Goal: Task Accomplishment & Management: Use online tool/utility

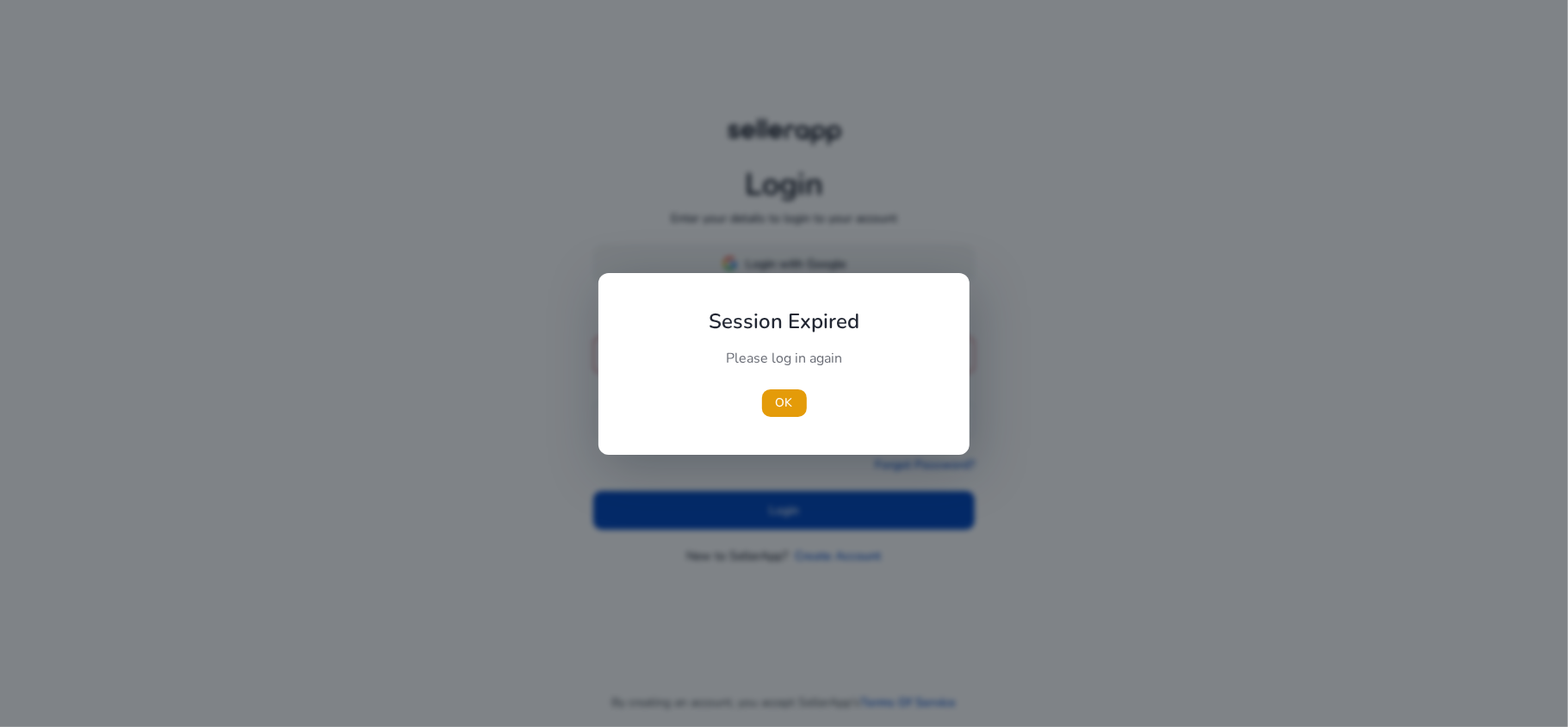
click at [748, 276] on div "Session Expired Please log in again [GEOGRAPHIC_DATA]" at bounding box center [783, 363] width 371 height 182
click at [789, 390] on span "button" at bounding box center [784, 402] width 45 height 41
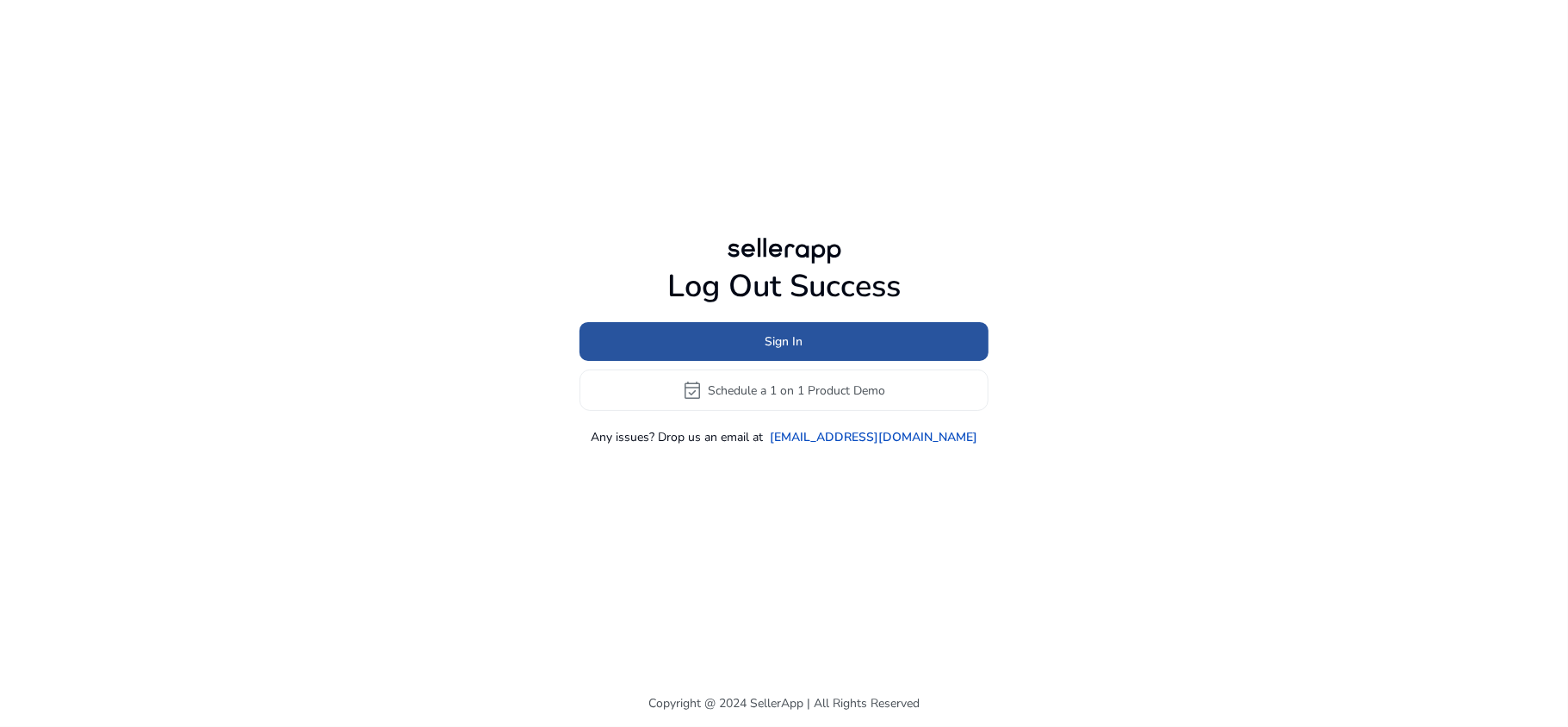
click at [748, 339] on span at bounding box center [784, 341] width 409 height 41
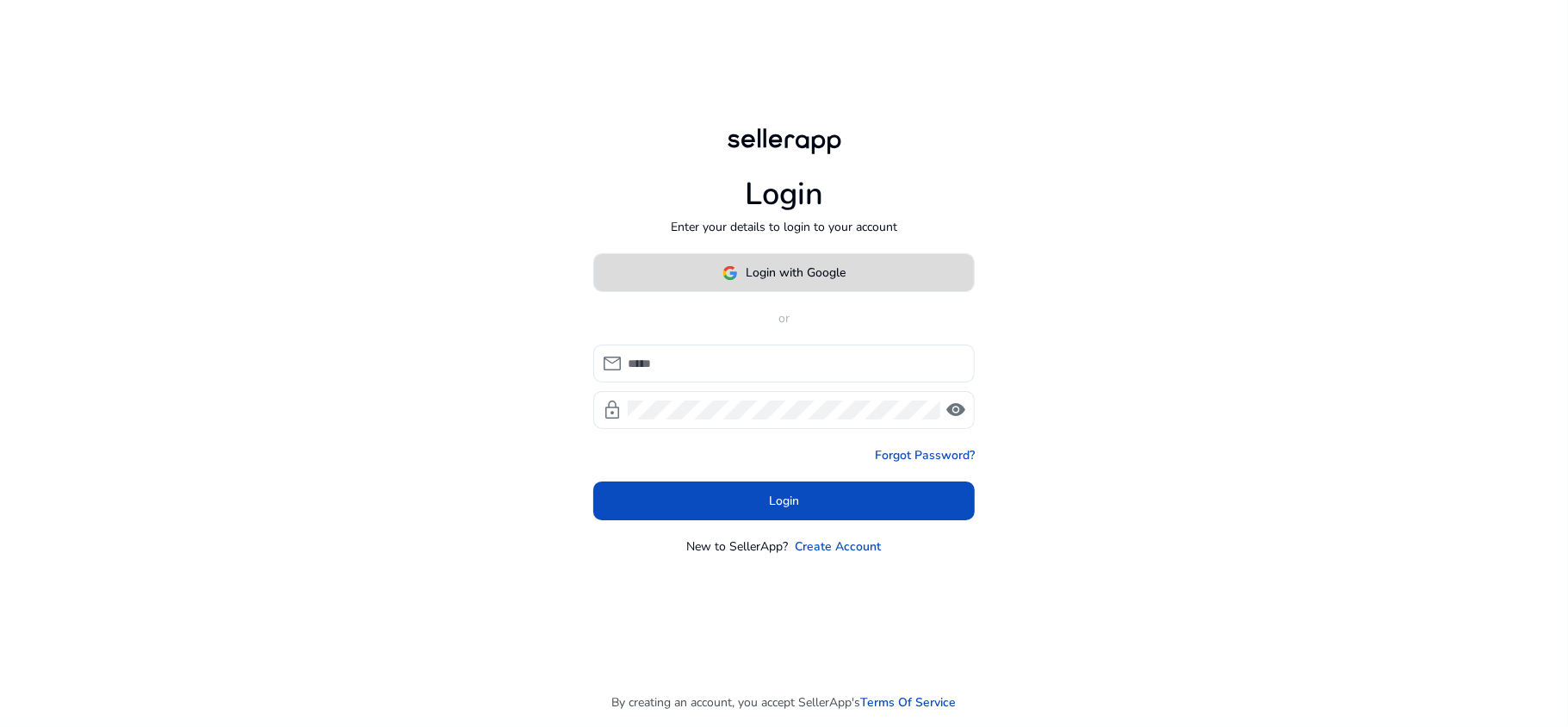
click at [779, 269] on span "Login with Google" at bounding box center [797, 273] width 100 height 18
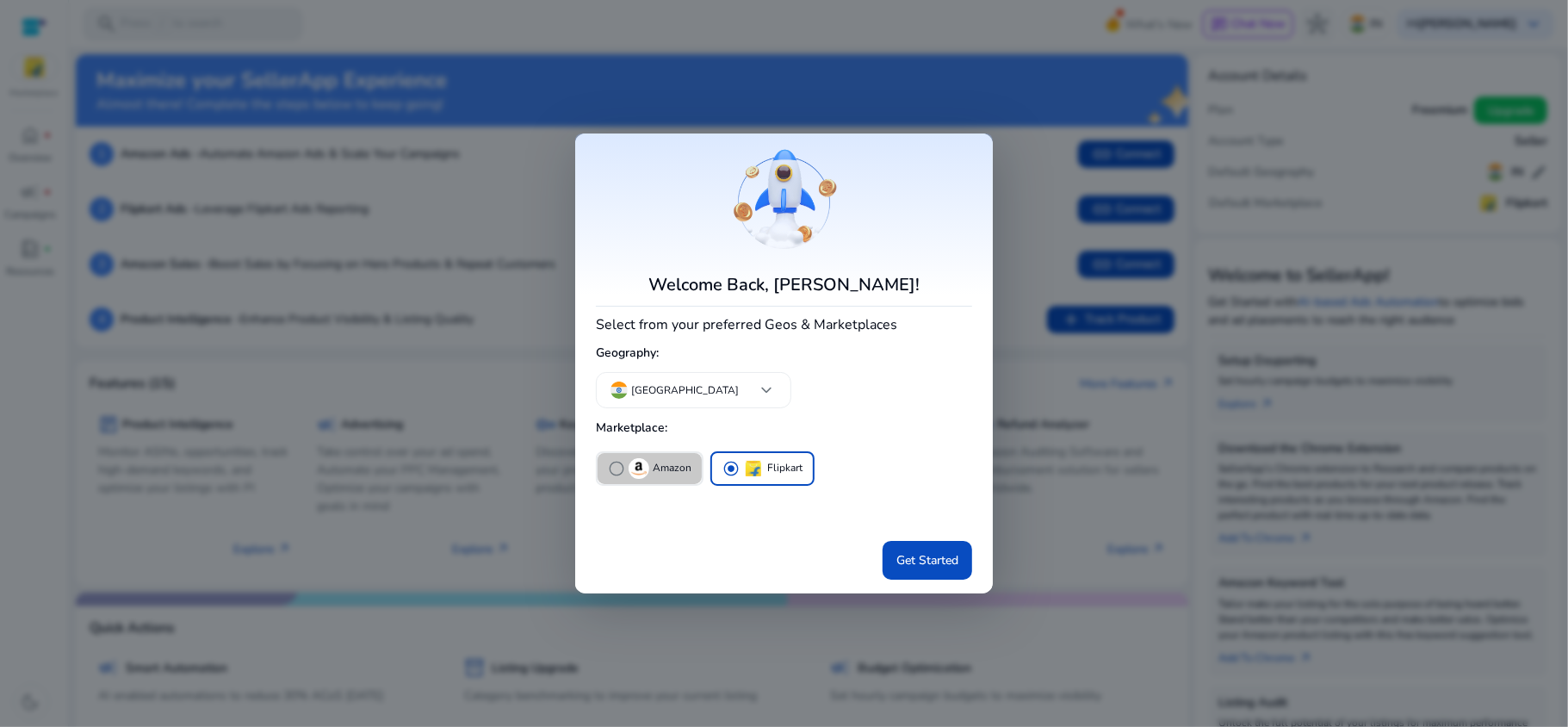
click at [603, 473] on button "radio_button_unchecked Amazon" at bounding box center [649, 469] width 104 height 31
click at [916, 552] on span "Get Started" at bounding box center [927, 560] width 62 height 18
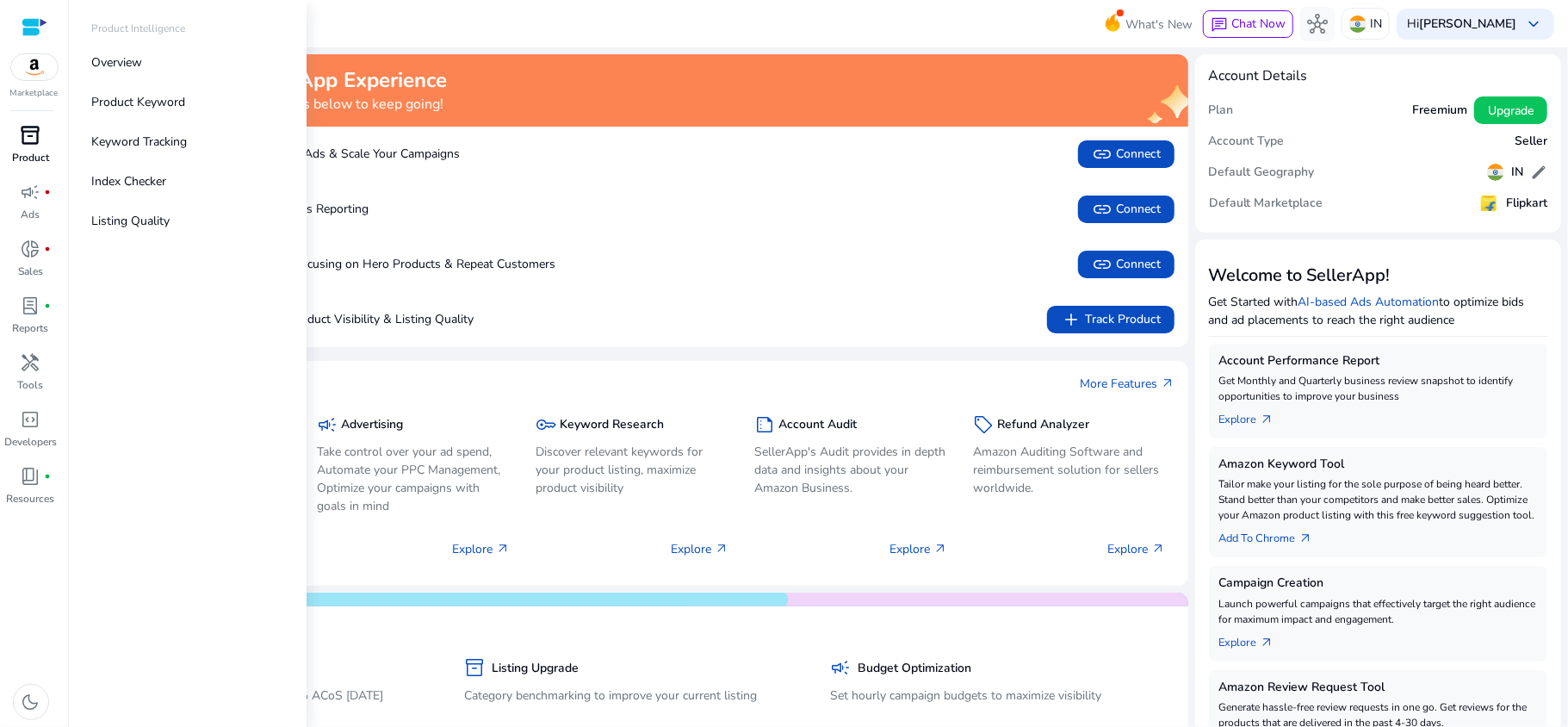
click at [28, 152] on p "Product" at bounding box center [30, 157] width 37 height 16
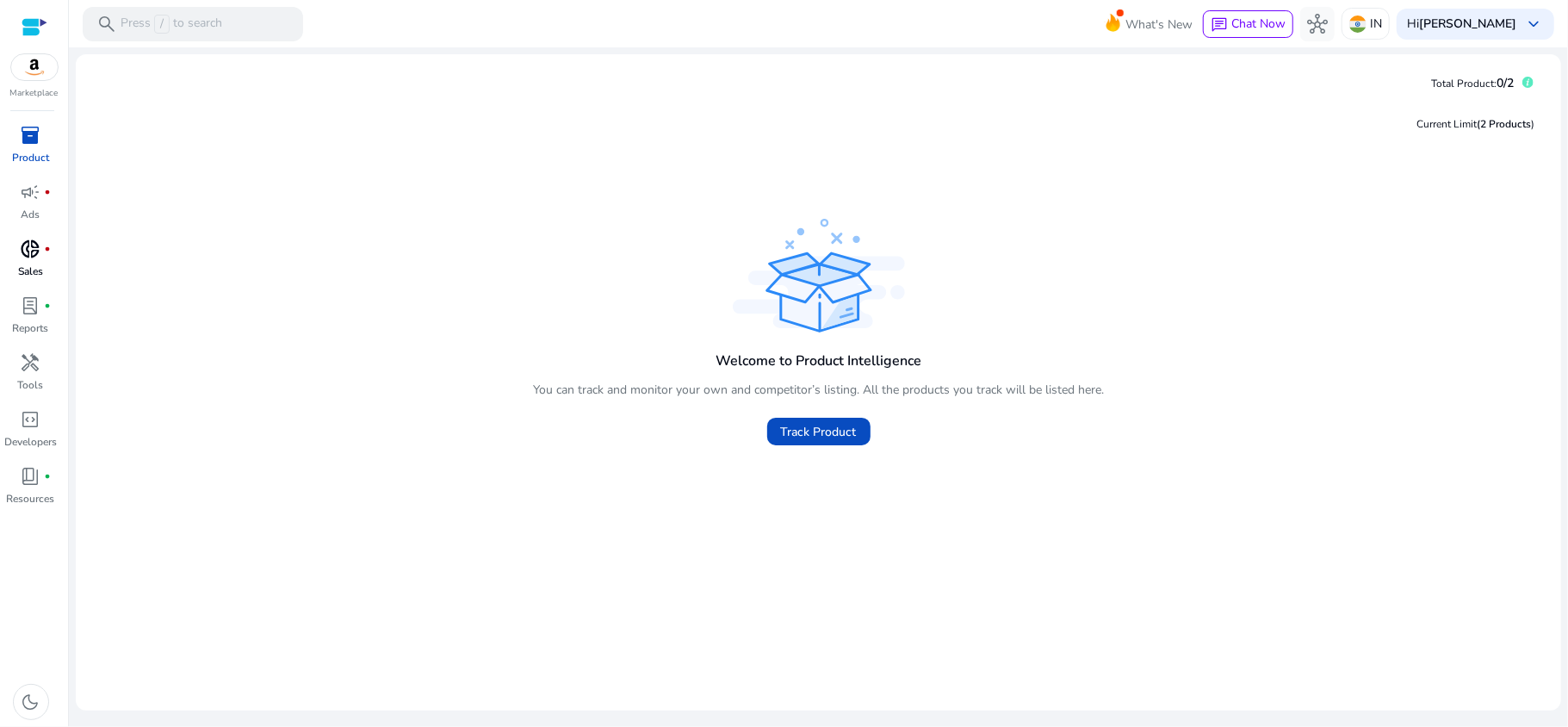
click at [28, 244] on span "donut_small" at bounding box center [31, 249] width 21 height 21
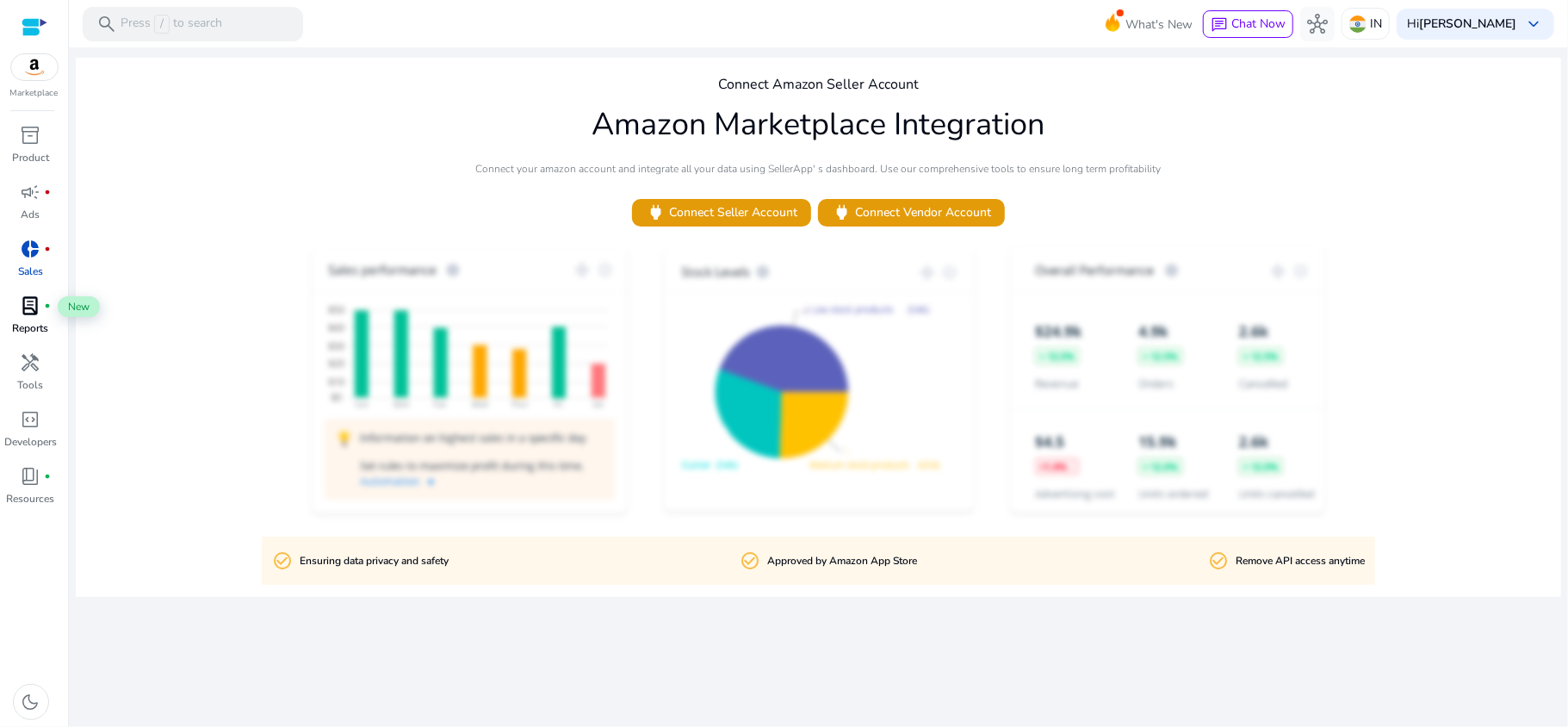
click at [23, 308] on span "lab_profile" at bounding box center [31, 306] width 21 height 21
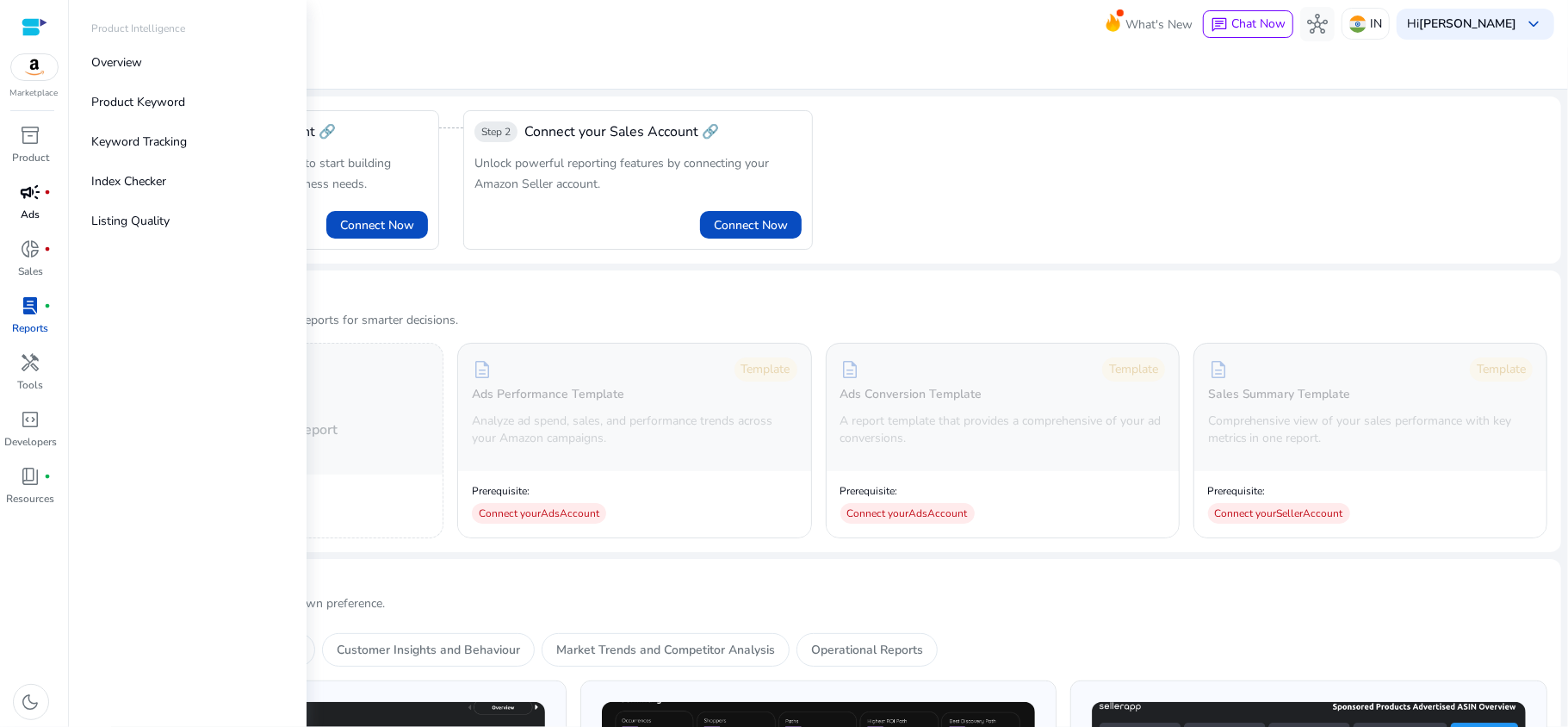
click at [17, 204] on div "campaign fiber_manual_record" at bounding box center [31, 192] width 48 height 27
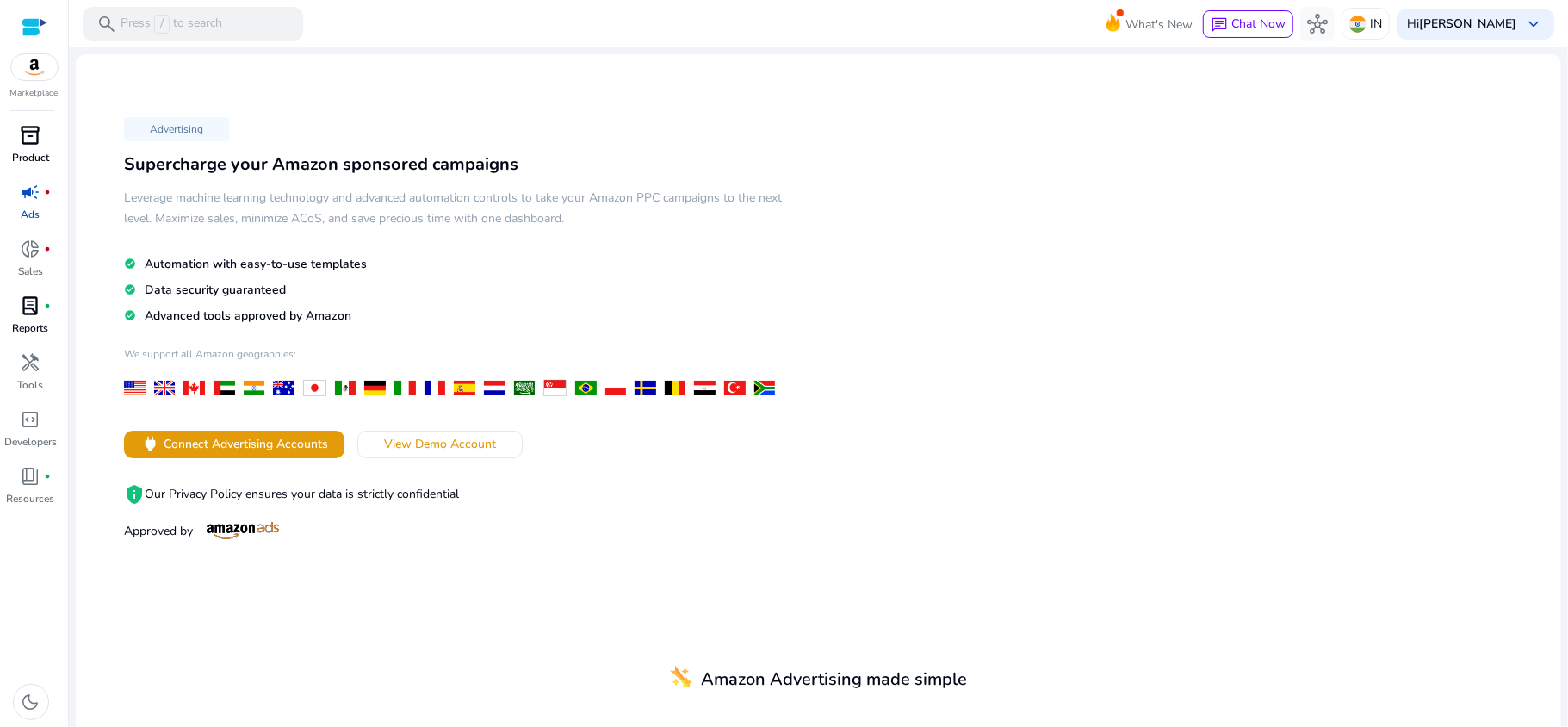
click at [18, 147] on div "inventory_2" at bounding box center [31, 135] width 48 height 27
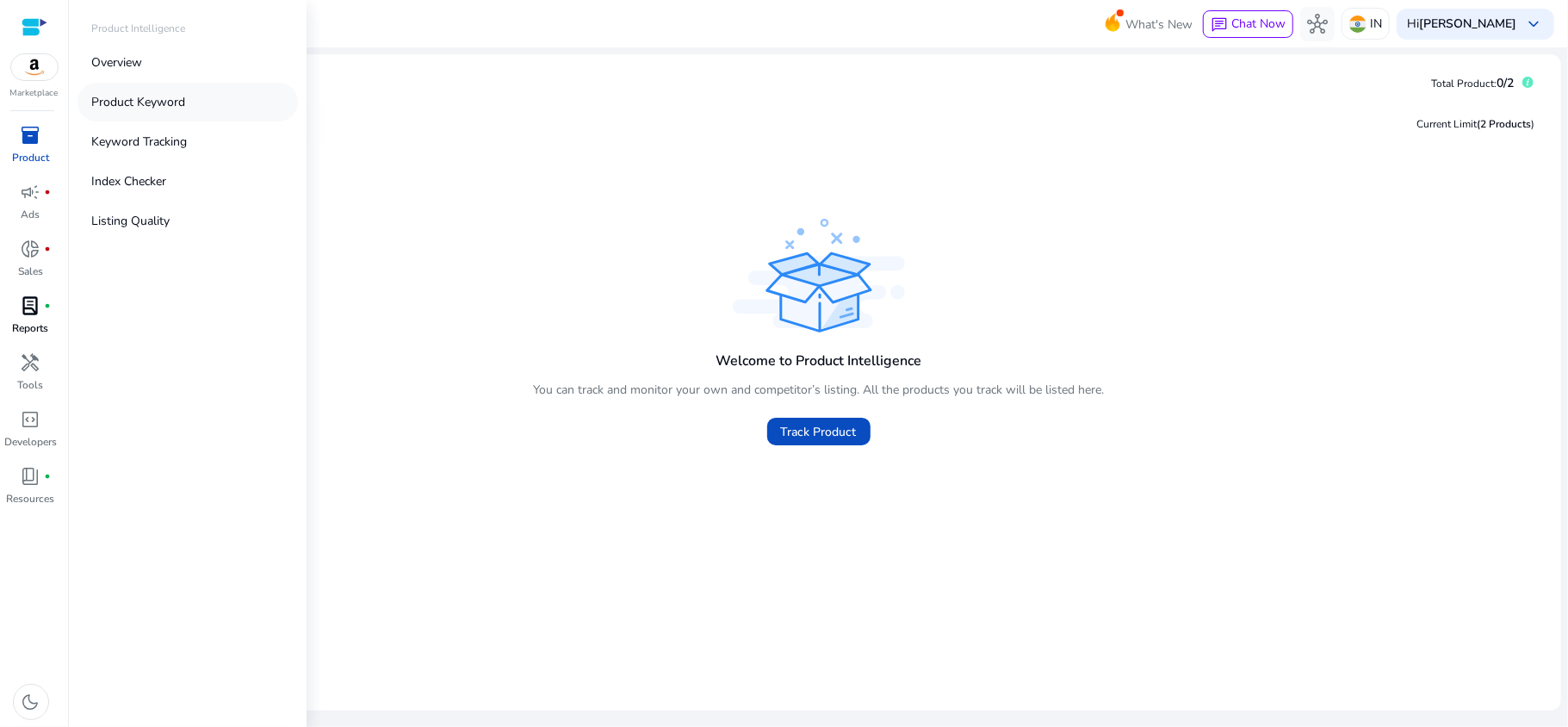
click at [118, 90] on link "Product Keyword" at bounding box center [188, 102] width 221 height 38
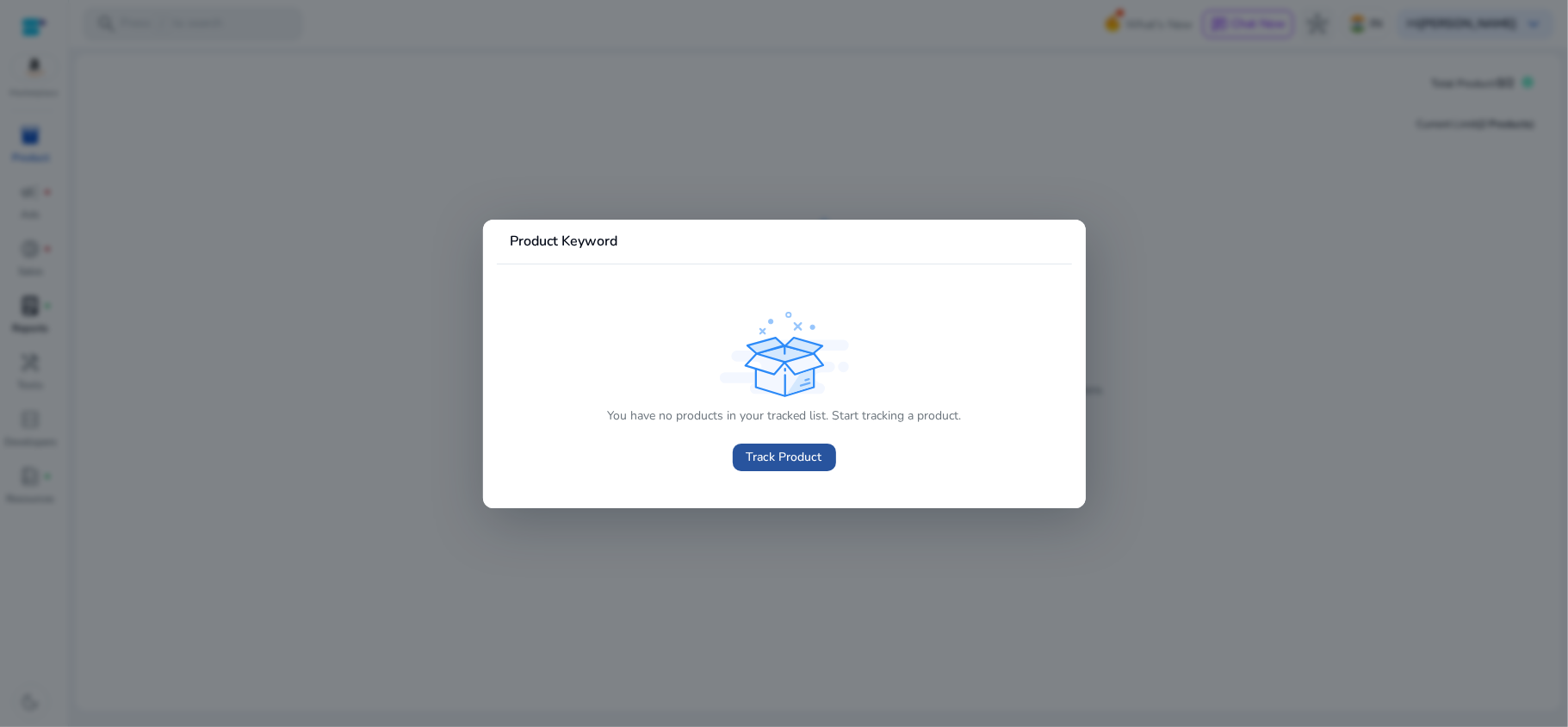
click at [776, 467] on span at bounding box center [784, 457] width 103 height 41
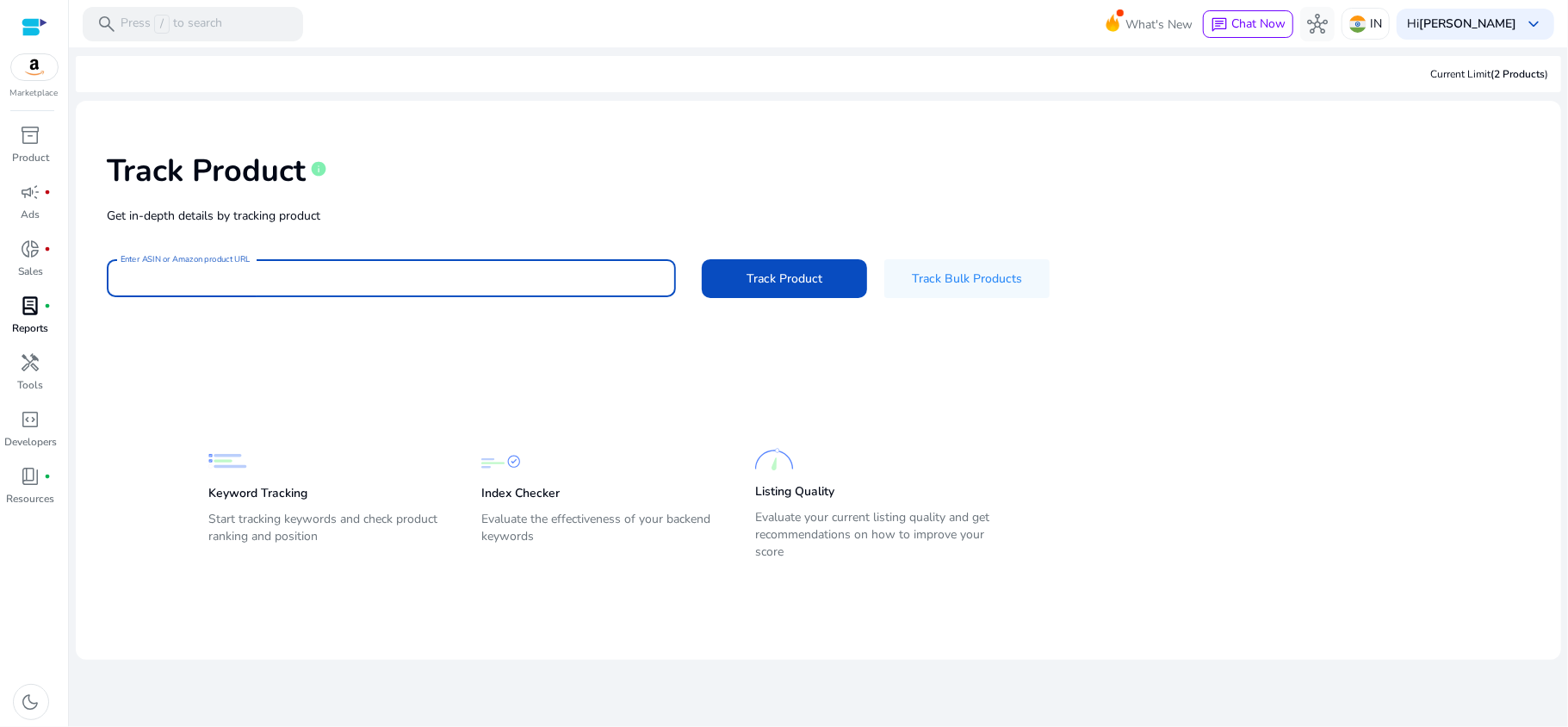
click at [372, 269] on input "Enter ASIN or Amazon product URL" at bounding box center [391, 278] width 542 height 19
paste input "**********"
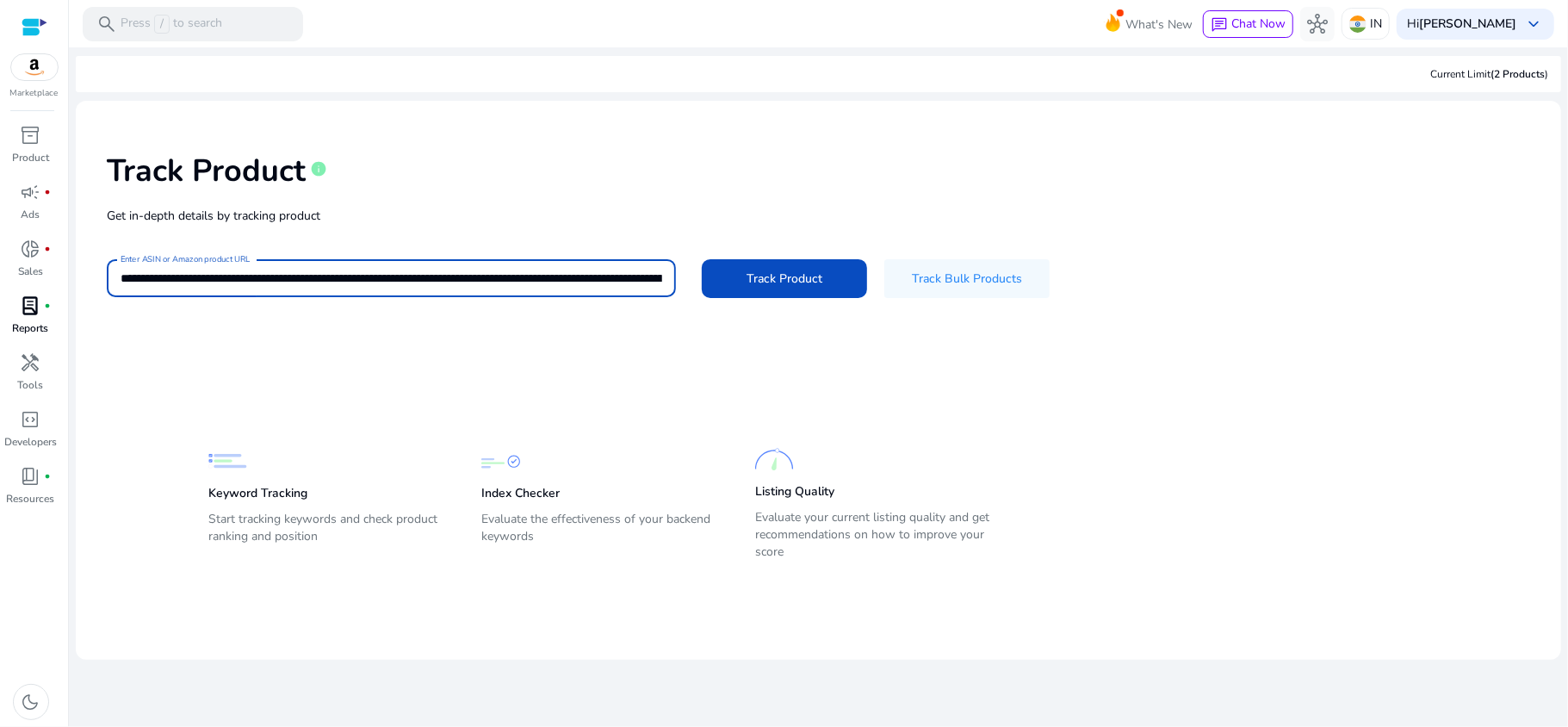
scroll to position [0, 1964]
type input "**********"
click at [702, 259] on button "Track Product" at bounding box center [784, 278] width 165 height 38
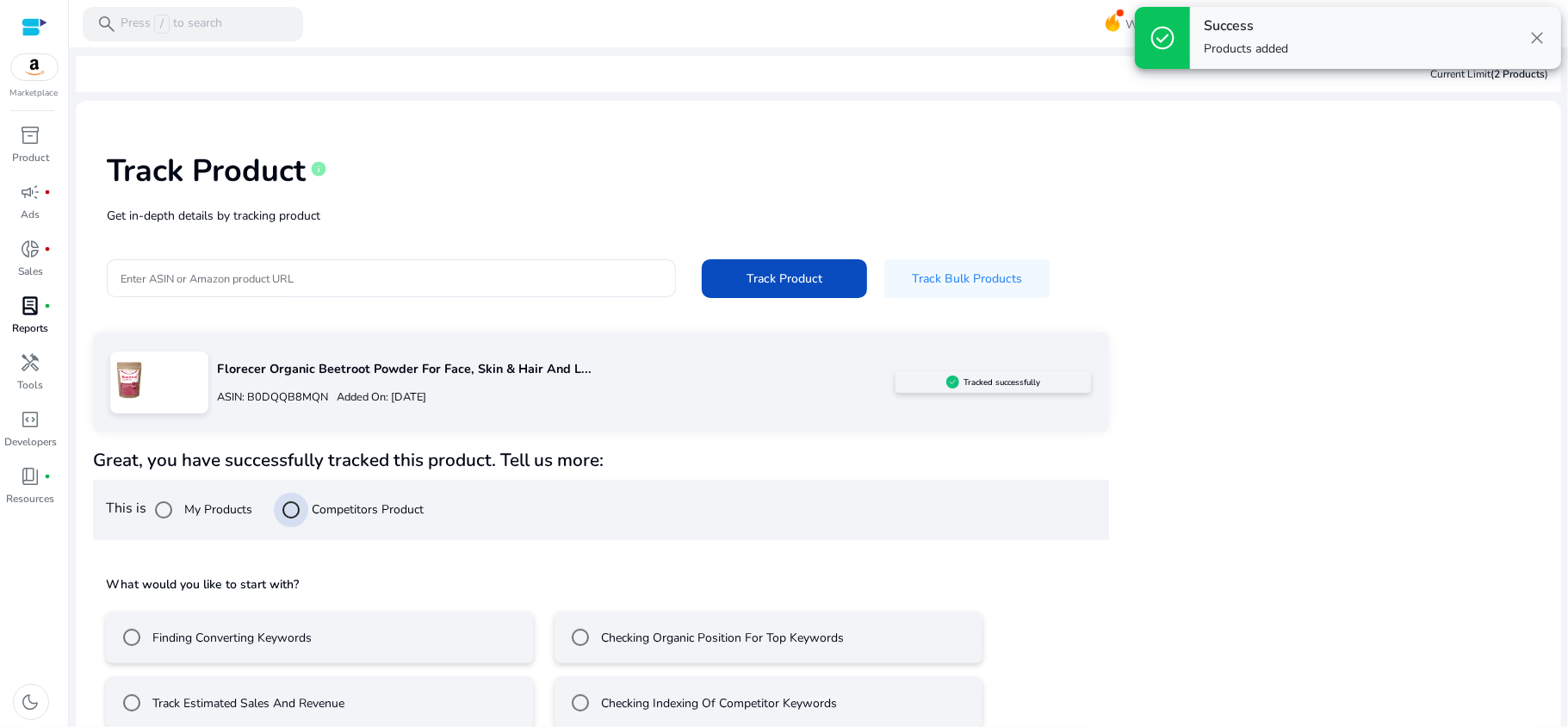
scroll to position [25, 0]
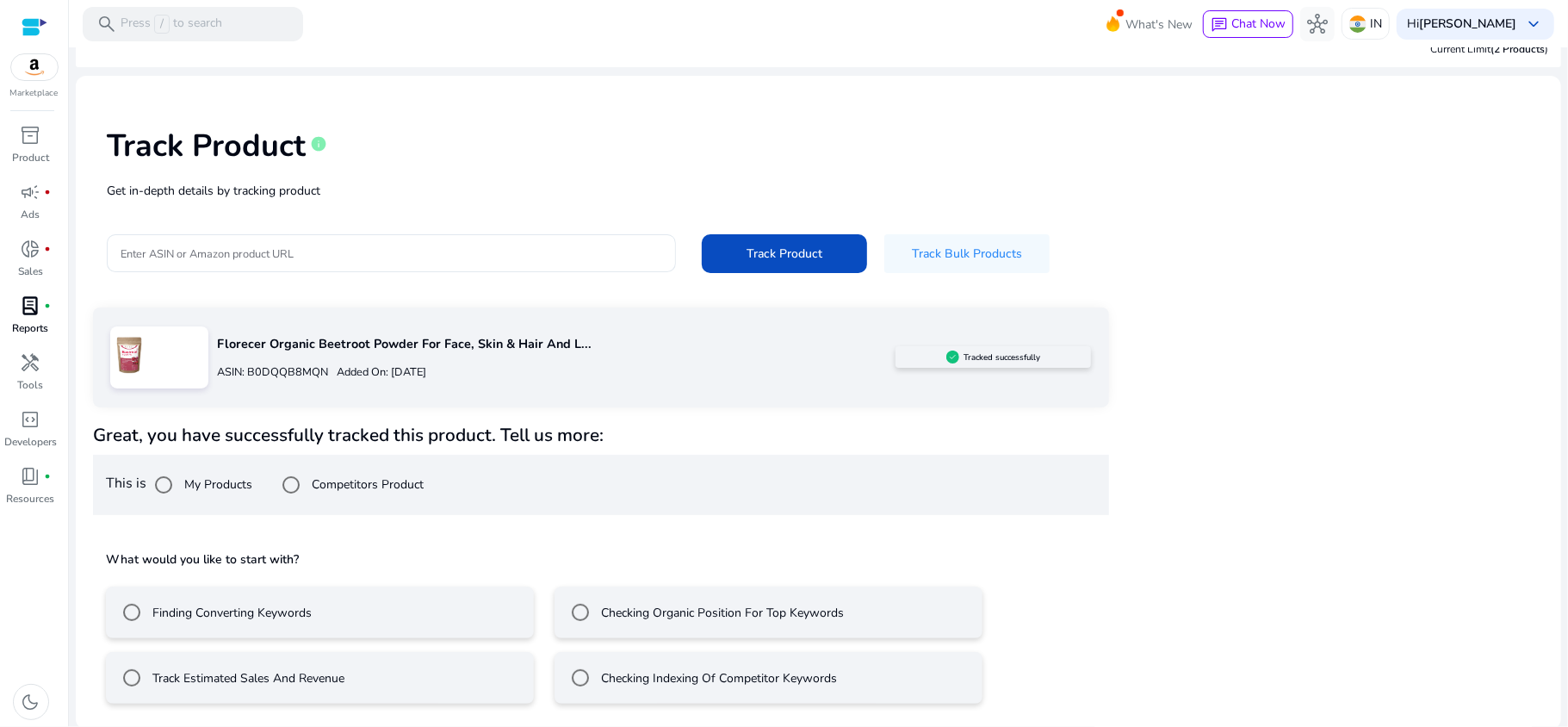
click at [172, 608] on label "Finding Converting Keywords" at bounding box center [230, 613] width 162 height 18
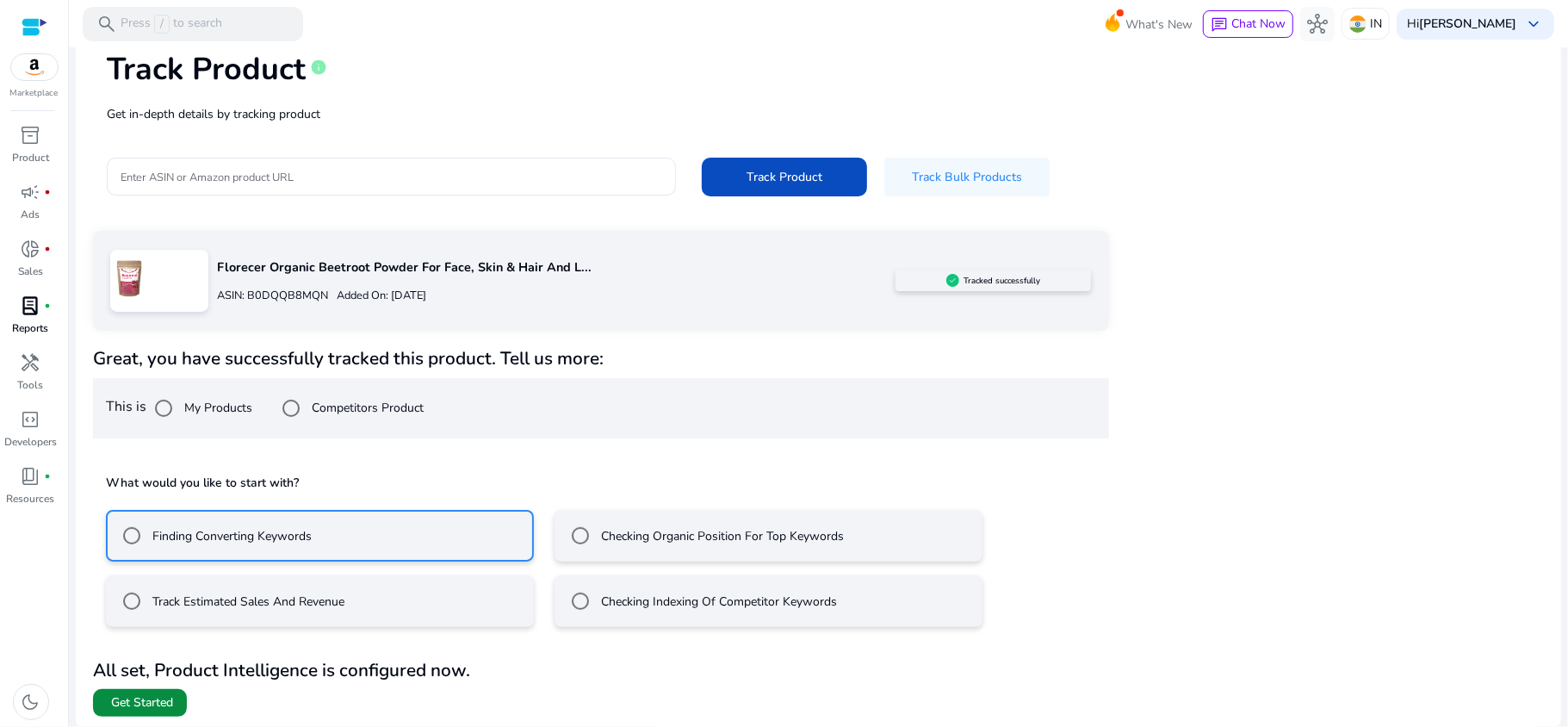
click at [145, 701] on span "Get Started" at bounding box center [142, 702] width 62 height 17
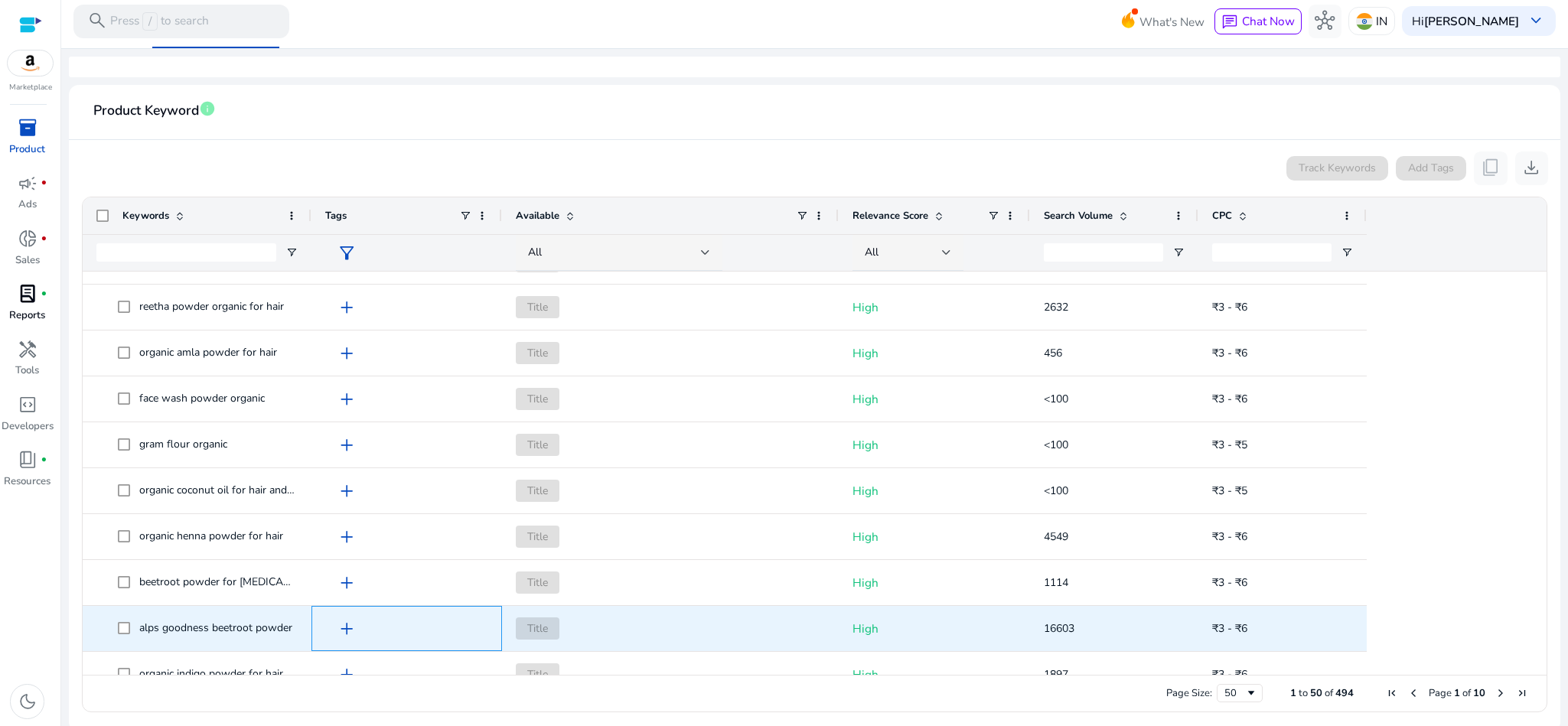
click at [349, 626] on span "add" at bounding box center [347, 629] width 20 height 20
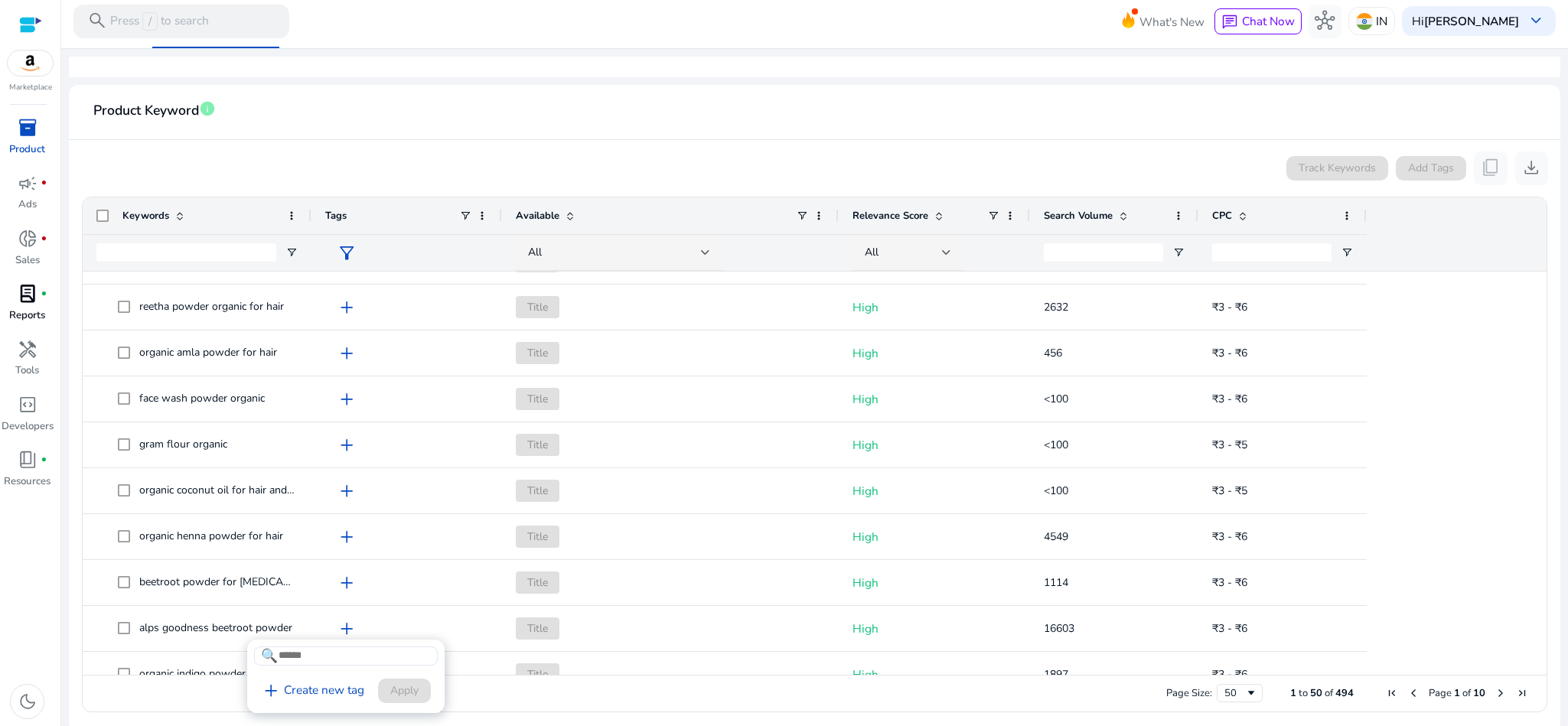
click at [257, 627] on div at bounding box center [784, 363] width 1568 height 726
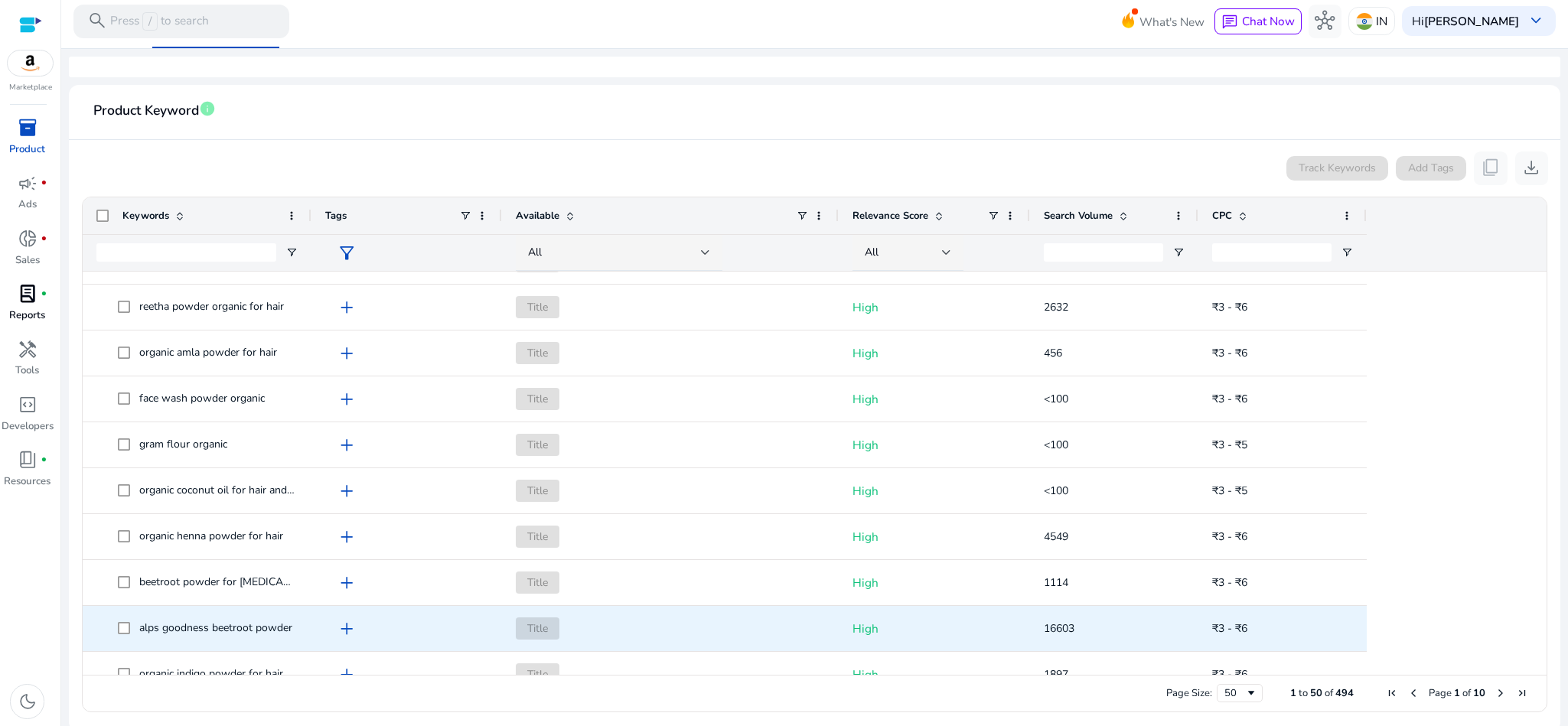
click at [212, 636] on div "alps goodness beetroot powder" at bounding box center [216, 628] width 153 height 23
copy span "alps goodness beetroot powder"
